Goal: Check status

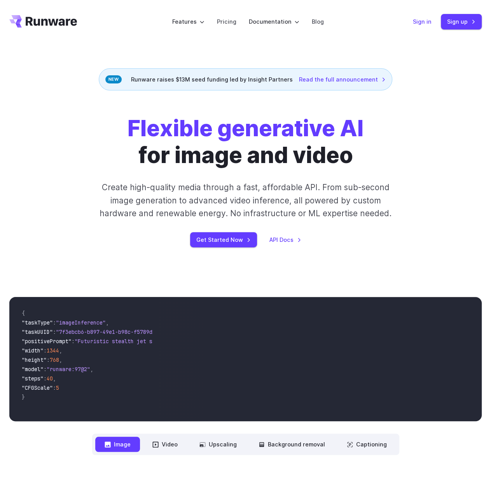
click at [418, 23] on link "Sign in" at bounding box center [421, 21] width 19 height 9
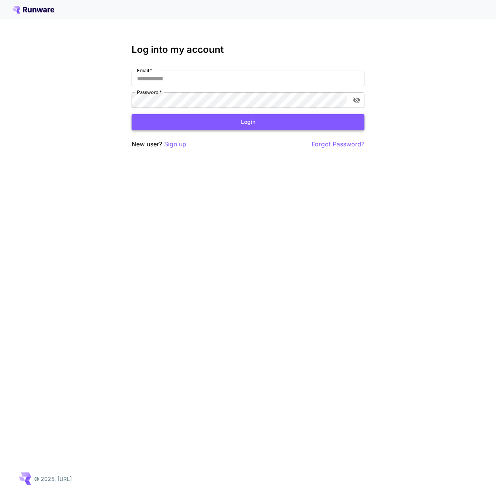
type input "**********"
click at [205, 125] on button "Login" at bounding box center [248, 122] width 233 height 16
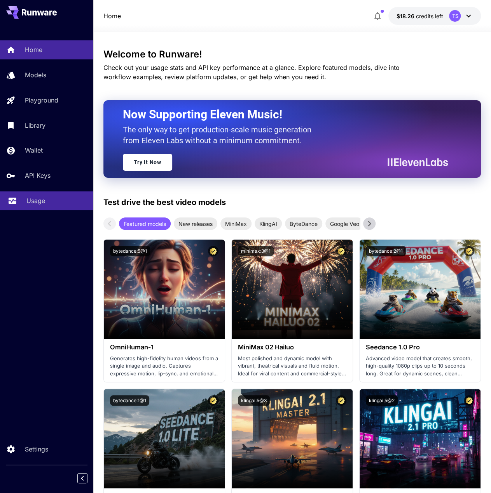
click at [35, 198] on p "Usage" at bounding box center [35, 200] width 19 height 9
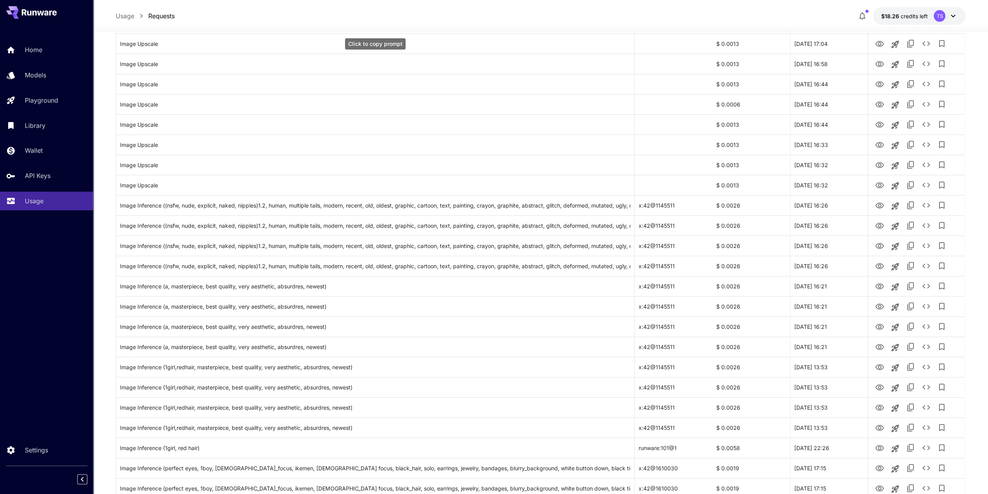
scroll to position [284, 0]
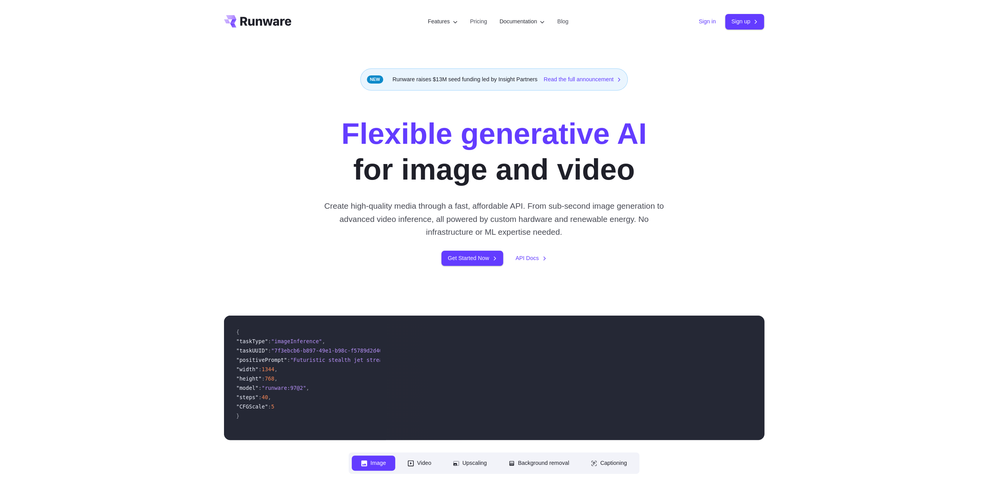
click at [703, 25] on link "Sign in" at bounding box center [707, 21] width 17 height 9
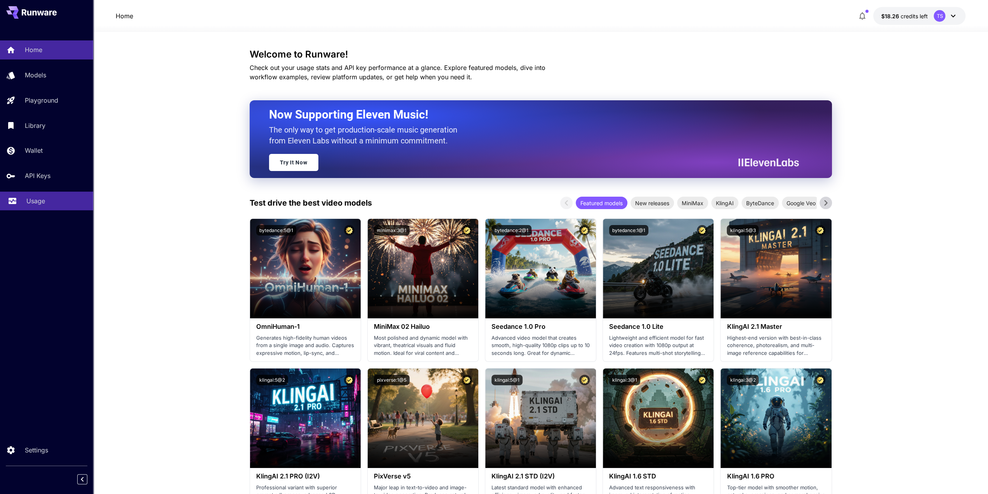
click at [46, 195] on link "Usage" at bounding box center [46, 200] width 93 height 19
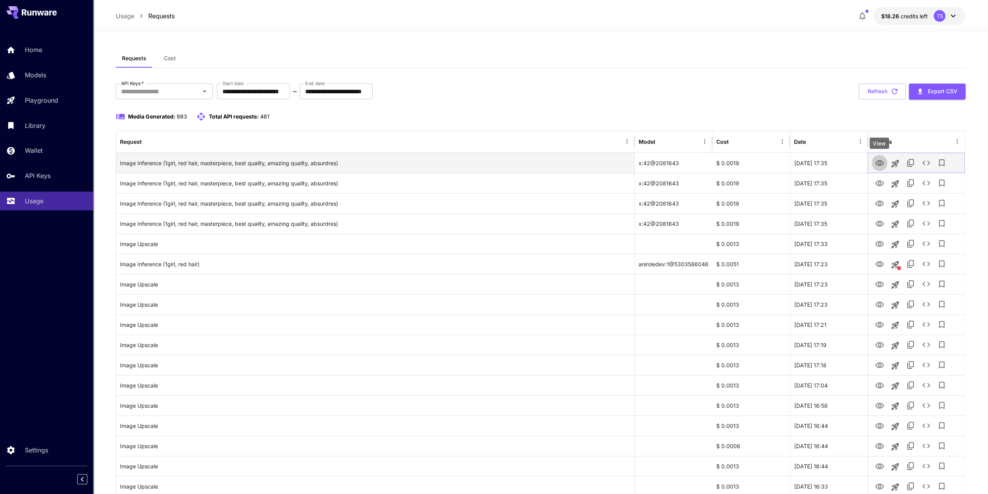
click at [882, 162] on icon "View" at bounding box center [879, 162] width 9 height 9
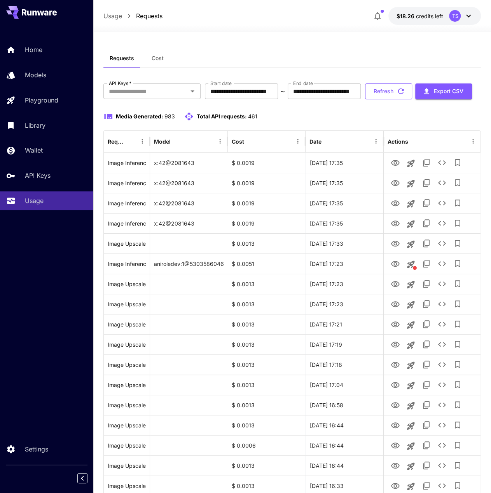
click at [396, 96] on icon "button" at bounding box center [400, 91] width 9 height 9
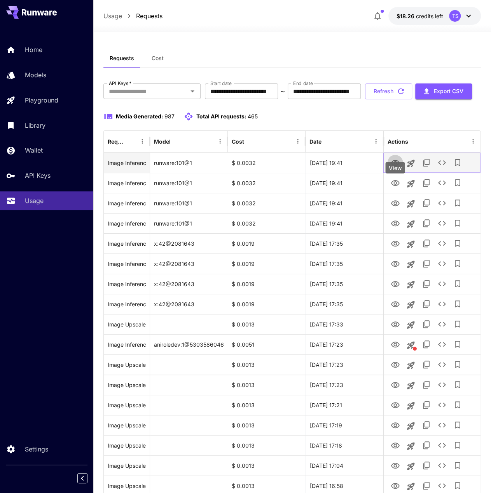
click at [393, 168] on icon "View" at bounding box center [394, 162] width 9 height 9
